Goal: Information Seeking & Learning: Find specific fact

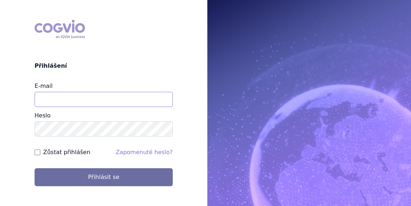
click at [73, 100] on input "E-mail" at bounding box center [104, 99] width 138 height 15
type input "jan.j.krivsky@gsk.com"
click at [38, 151] on input "Zůstat přihlášen" at bounding box center [38, 153] width 6 height 6
checkbox input "true"
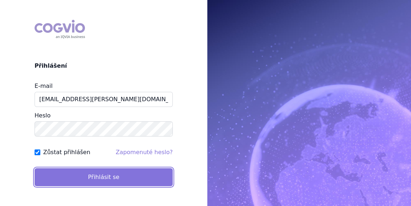
click at [92, 171] on button "Přihlásit se" at bounding box center [104, 177] width 138 height 18
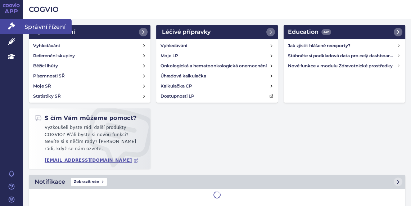
click at [39, 22] on span "Správní řízení" at bounding box center [47, 26] width 49 height 15
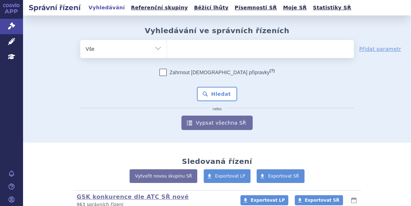
click at [184, 48] on ul at bounding box center [260, 47] width 187 height 15
click at [167, 48] on select at bounding box center [167, 49] width 0 height 18
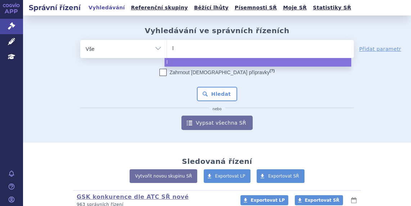
type input "ly"
type input "lyn"
type input "lynpa"
type input "lynpar"
type input "[MEDICAL_DATA]"
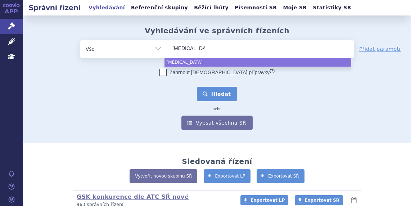
select select "lynparza"
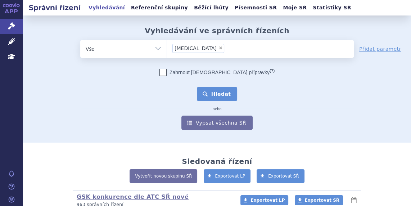
click at [219, 97] on button "Hledat" at bounding box center [217, 94] width 41 height 14
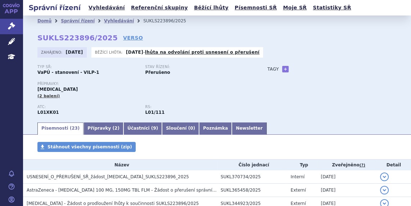
click at [44, 177] on span "USNESENÍ_O_PŘERUŠENÍ_SŘ_žádost_[MEDICAL_DATA]_SUKLS223896_2025" at bounding box center [108, 176] width 162 height 5
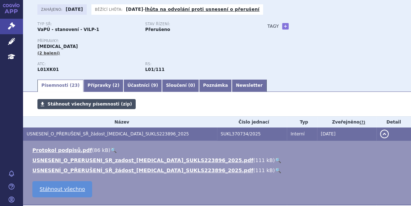
scroll to position [44, 0]
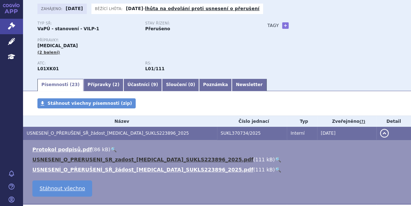
click at [79, 159] on link "USNESENI_O_PRERUSENI_SR_zadost_LYNPARZA_SUKLS223896_2025.pdf" at bounding box center [142, 160] width 221 height 6
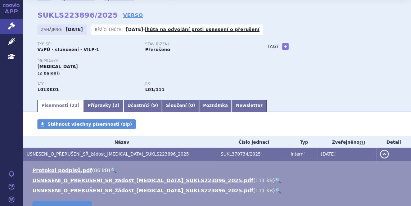
scroll to position [0, 0]
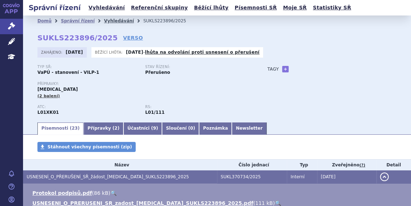
click at [105, 21] on link "Vyhledávání" at bounding box center [119, 20] width 30 height 5
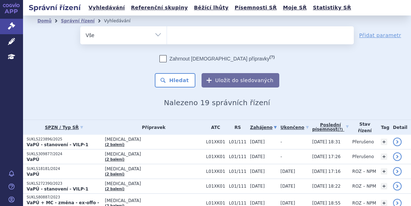
select select
type input "ze"
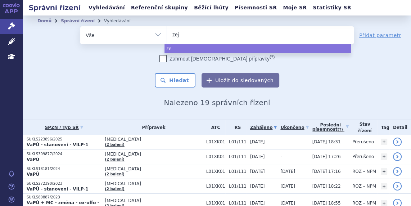
type input "zeju"
type input "zejula"
select select "zejula"
click at [180, 80] on button "Hledat" at bounding box center [175, 80] width 41 height 14
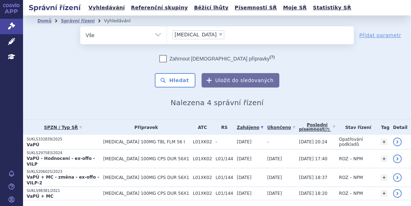
click at [219, 34] on span "×" at bounding box center [221, 34] width 4 height 4
click at [167, 34] on select "zejula" at bounding box center [167, 35] width 0 height 18
select select
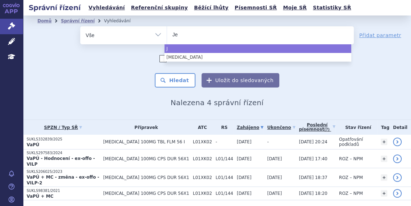
type input "Jem"
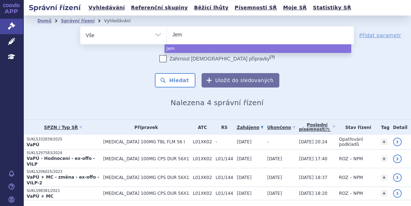
type input "Jemp"
type input "Jemper"
type input "Jemperl"
type input "[MEDICAL_DATA]"
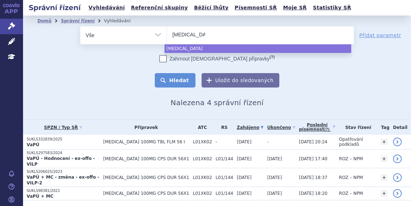
select select "[MEDICAL_DATA]"
click at [183, 80] on button "Hledat" at bounding box center [175, 80] width 41 height 14
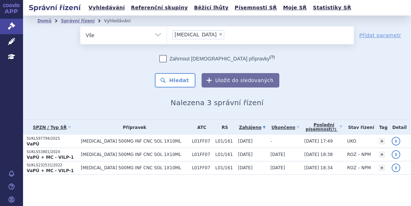
click at [40, 139] on p "SUKLS97794/2025" at bounding box center [52, 138] width 51 height 5
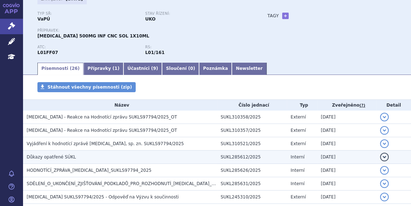
scroll to position [54, 0]
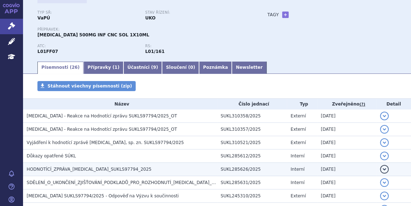
click at [98, 168] on span "HODNOTÍCÍ_ZPRÁVA_JEMPERLI_SUKLS97794_2025" at bounding box center [89, 169] width 125 height 5
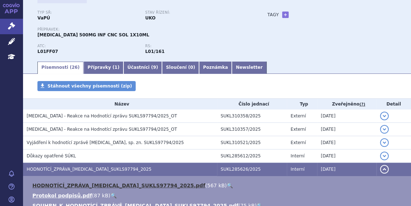
click at [82, 184] on link "HODNOTÍCÍ_ZPRÁVA_JEMPERLI_SUKLS97794_2025.pdf" at bounding box center [118, 186] width 173 height 6
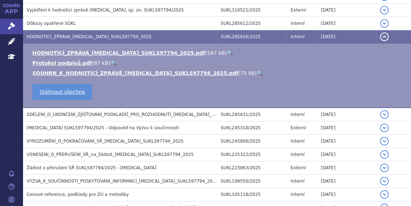
scroll to position [196, 0]
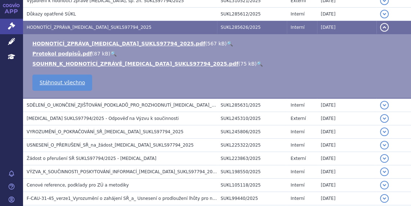
click at [395, 79] on td "HODNOTÍCÍ_ZPRÁVA_JEMPERLI_SUKLS97794_2025.pdf ( 567 kB ) 🔍 Protokol podpisů.pdf…" at bounding box center [217, 66] width 388 height 64
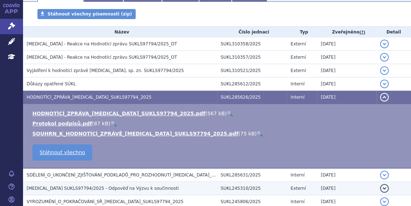
scroll to position [120, 0]
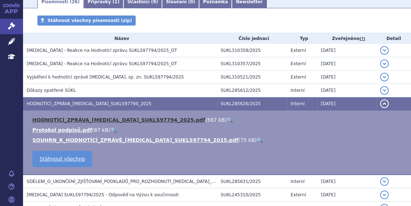
click at [113, 120] on link "HODNOTÍCÍ_ZPRÁVA_JEMPERLI_SUKLS97794_2025.pdf" at bounding box center [118, 120] width 173 height 6
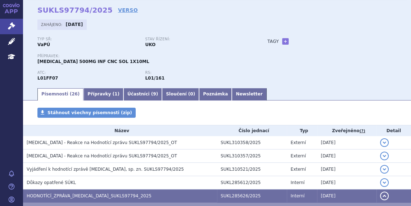
scroll to position [0, 0]
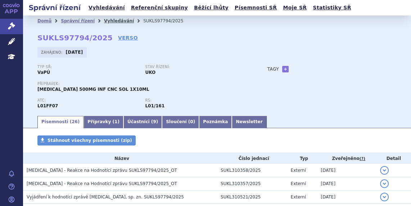
click at [109, 22] on link "Vyhledávání" at bounding box center [119, 20] width 30 height 5
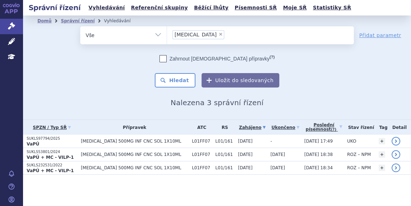
click at [219, 34] on span "×" at bounding box center [221, 34] width 4 height 4
click at [167, 34] on select "Jemperli" at bounding box center [167, 35] width 0 height 18
select select
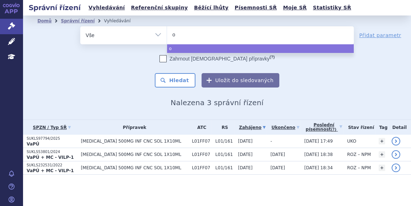
type input "om"
type input "omj"
type input "omjj"
type input "omjjar"
type input "omjjara"
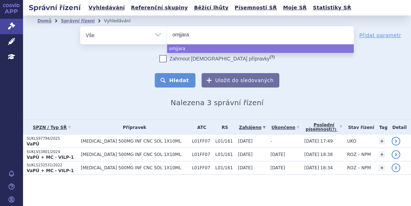
select select "omjjara"
click at [169, 82] on button "Hledat" at bounding box center [175, 80] width 41 height 14
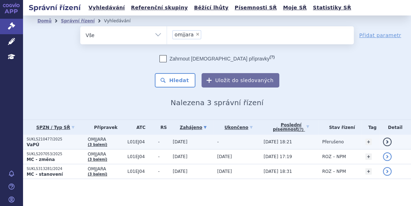
click at [48, 137] on p "SUKLS210477/2025" at bounding box center [56, 139] width 58 height 5
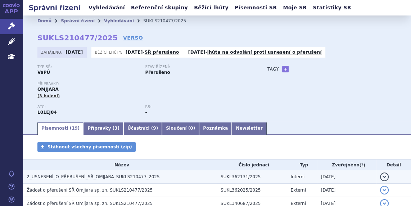
click at [52, 179] on span "2_USNESENÍ_O_PŘERUŠENÍ_SŘ_OMJJARA_SUKLS210477_2025" at bounding box center [93, 176] width 133 height 5
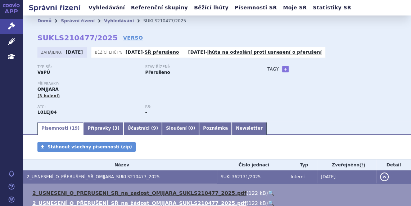
click at [85, 195] on link "2_USNESENI_O_PRERUSENI_SR_na_zadost_OMJJARA_SUKLS210477_2025.pdf" at bounding box center [139, 193] width 214 height 6
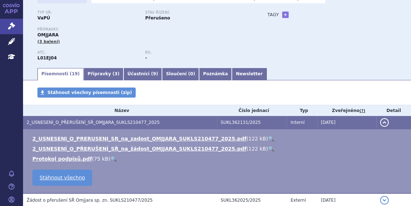
scroll to position [11, 0]
